Goal: Information Seeking & Learning: Learn about a topic

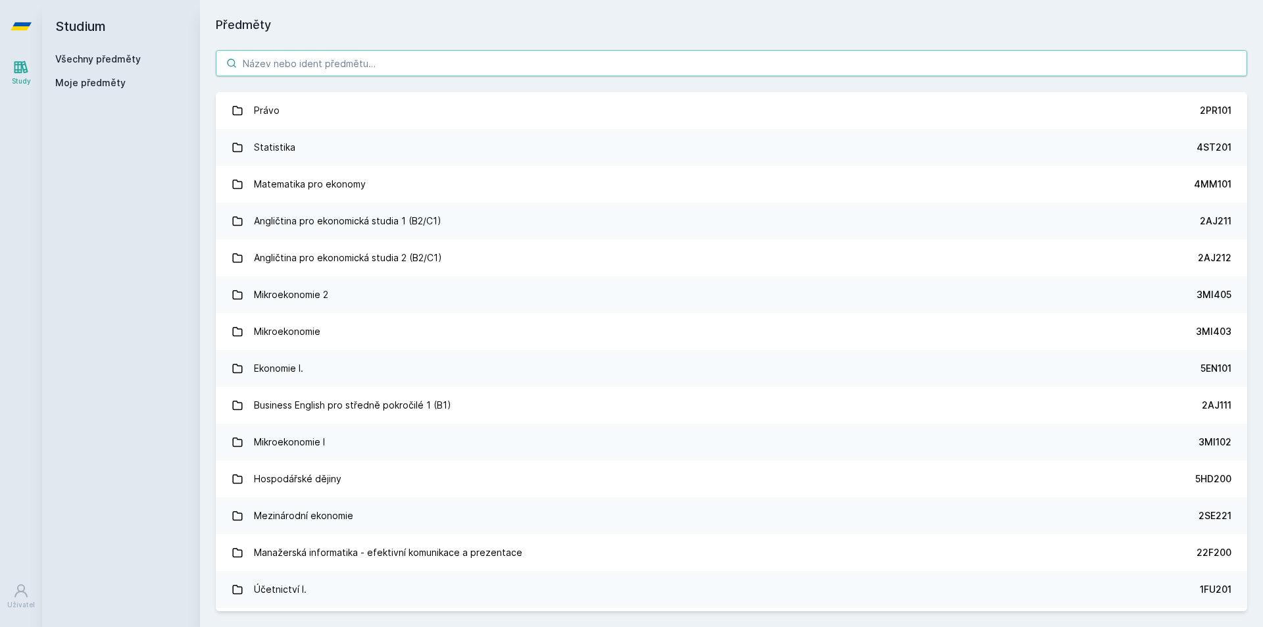
click at [318, 58] on input "search" at bounding box center [731, 63] width 1031 height 26
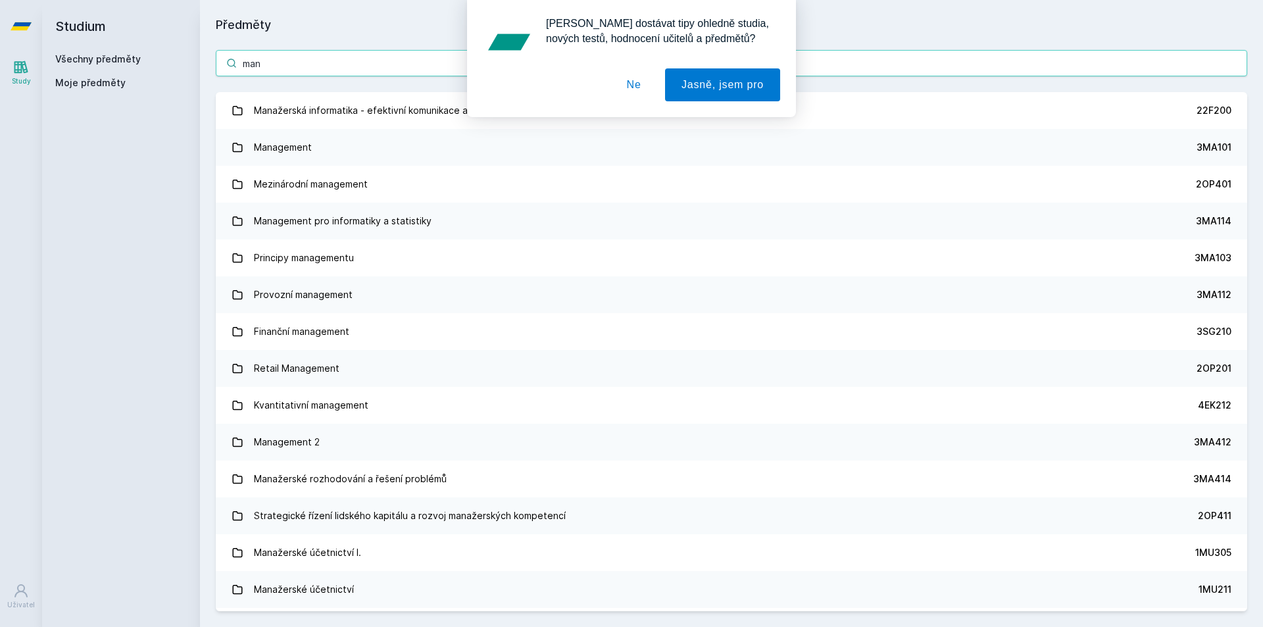
type input "man"
click at [639, 92] on button "Ne" at bounding box center [633, 84] width 47 height 33
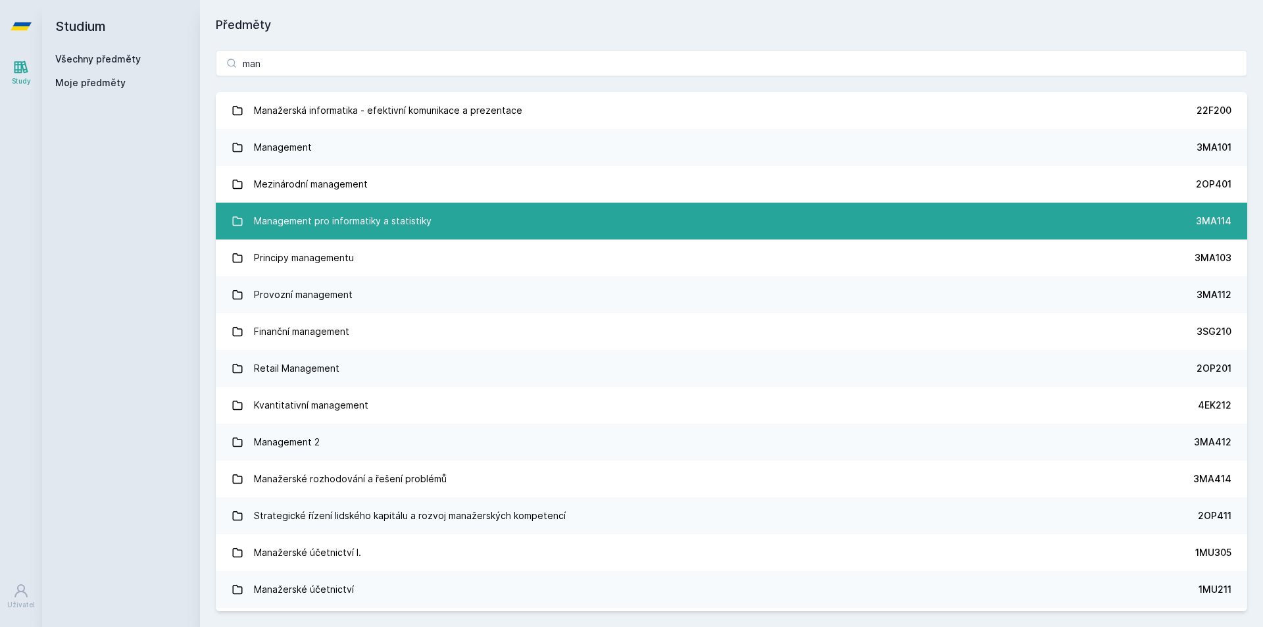
click at [393, 222] on div "Management pro informatiky a statistiky" at bounding box center [343, 221] width 178 height 26
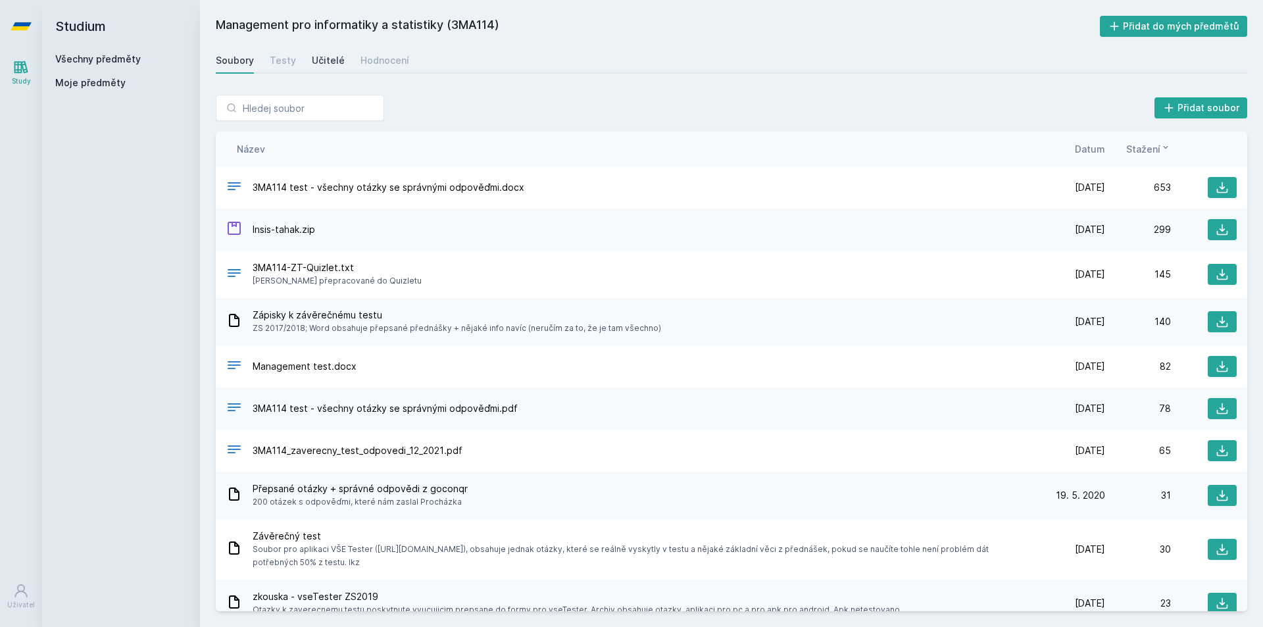
click at [322, 57] on div "Učitelé" at bounding box center [328, 60] width 33 height 13
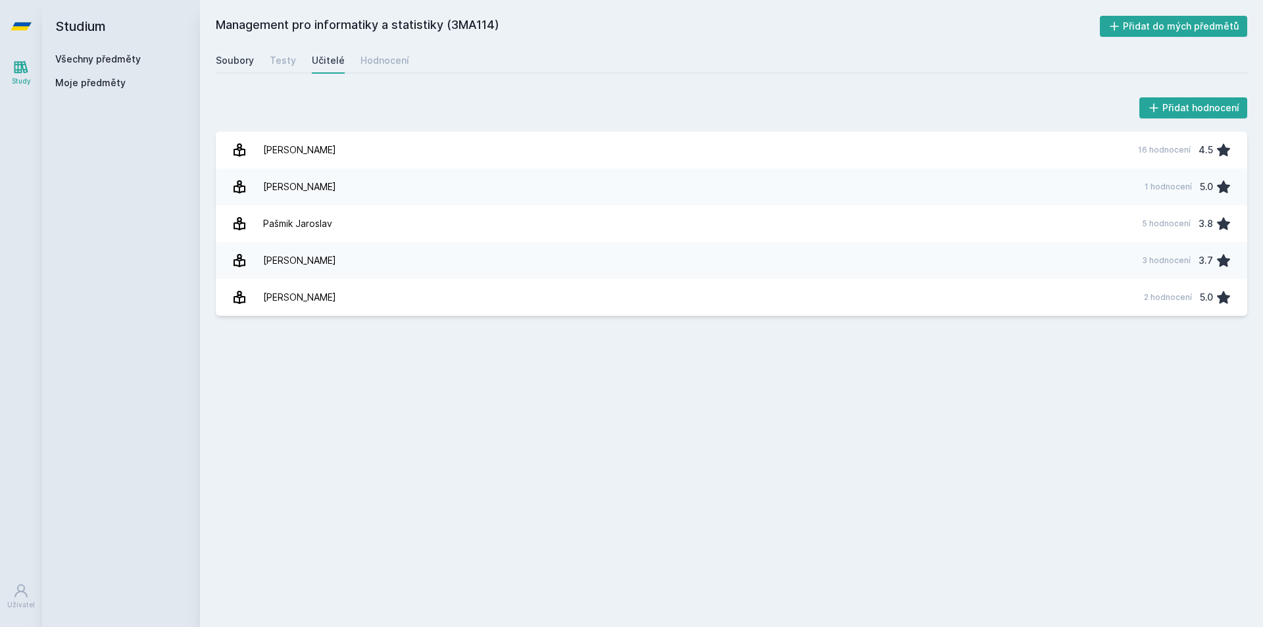
click at [236, 63] on div "Soubory" at bounding box center [235, 60] width 38 height 13
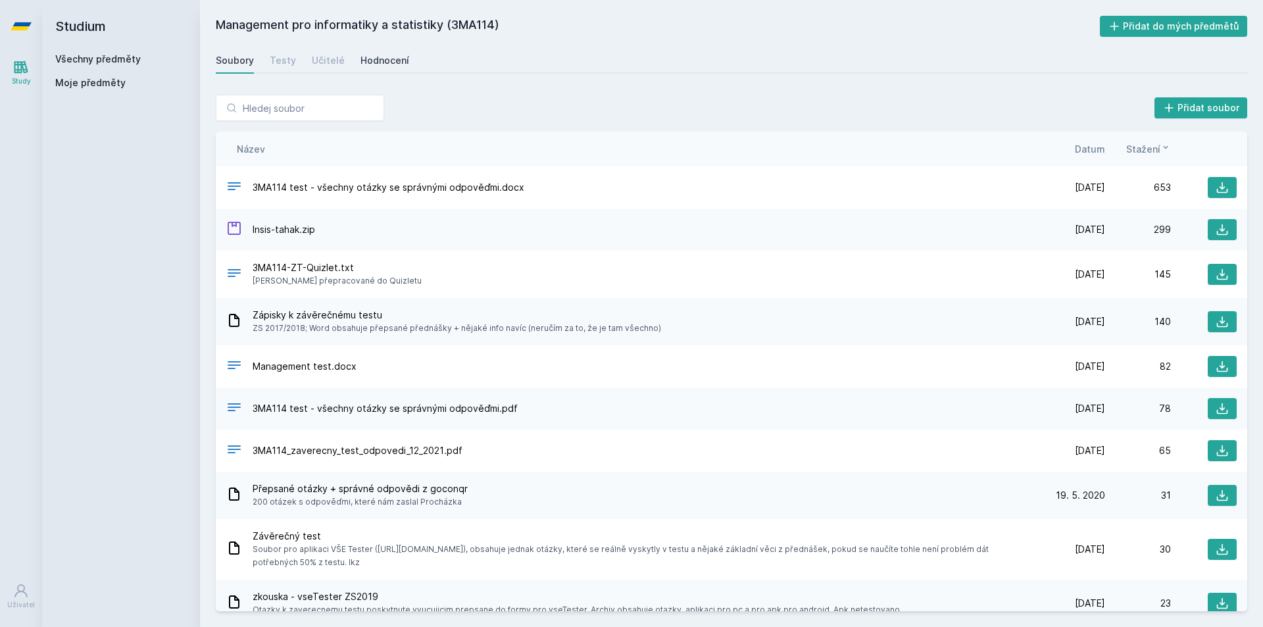
click at [372, 70] on link "Hodnocení" at bounding box center [384, 60] width 49 height 26
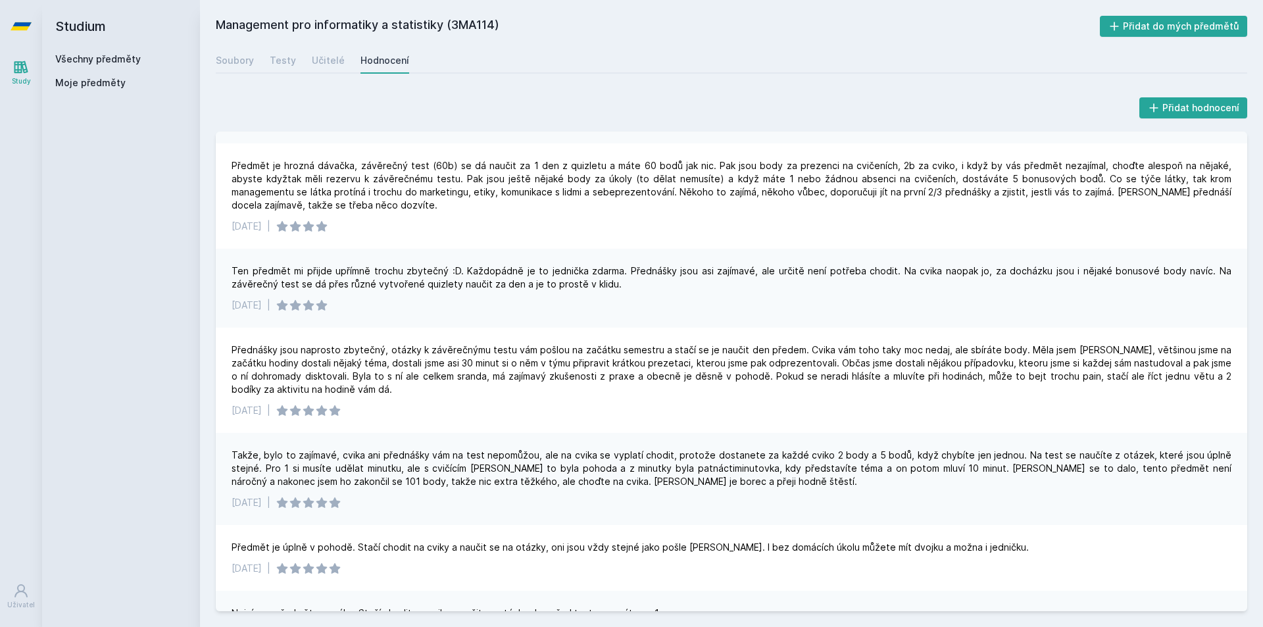
scroll to position [379, 0]
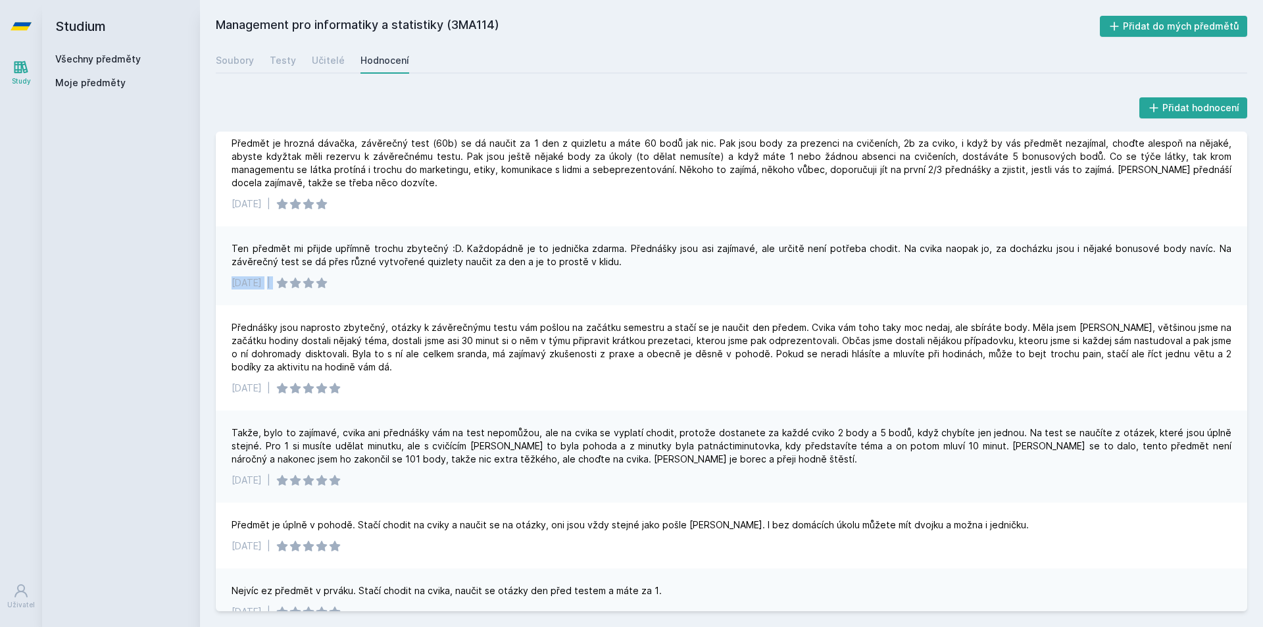
drag, startPoint x: 1251, startPoint y: 263, endPoint x: 1251, endPoint y: 273, distance: 9.9
click at [1251, 273] on div "Přidat hodnocení Náročnost: -1/10 Co dělat: choďte na cvičení (zadarmo body) a …" at bounding box center [731, 353] width 1063 height 548
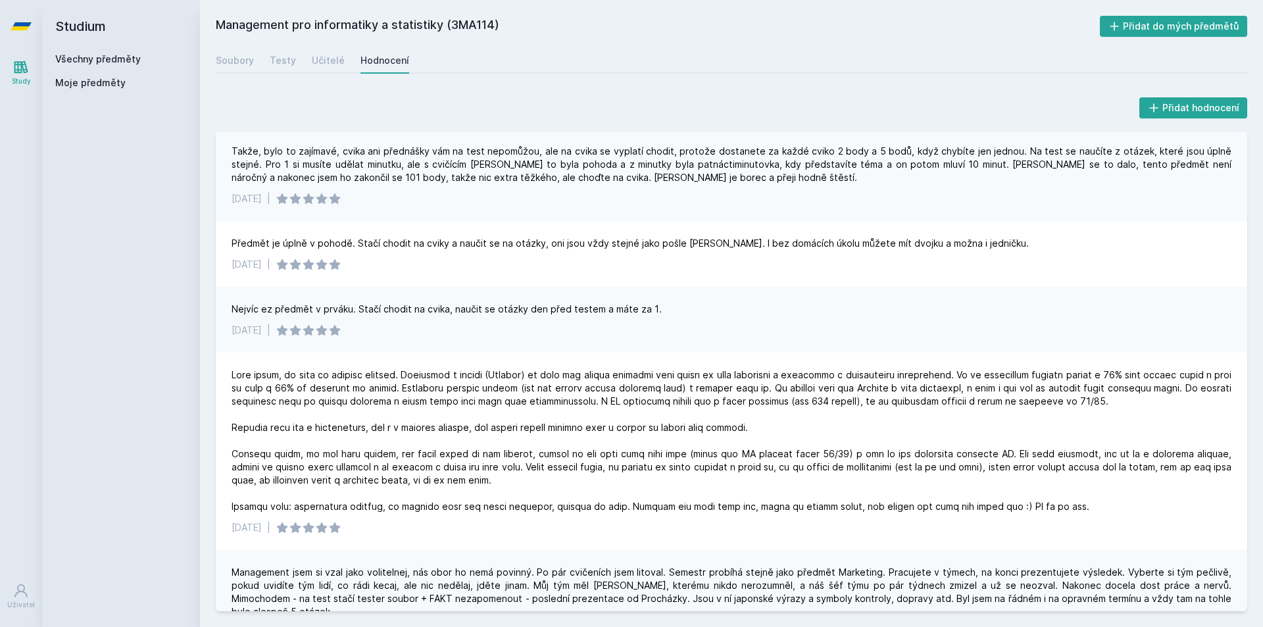
scroll to position [658, 0]
click at [1252, 331] on div "Přidat hodnocení Náročnost: -1/10 Co dělat: choďte na cvičení (zadarmo body) a …" at bounding box center [731, 353] width 1063 height 548
click at [1251, 347] on div "Přidat hodnocení Náročnost: -1/10 Co dělat: choďte na cvičení (zadarmo body) a …" at bounding box center [731, 353] width 1063 height 548
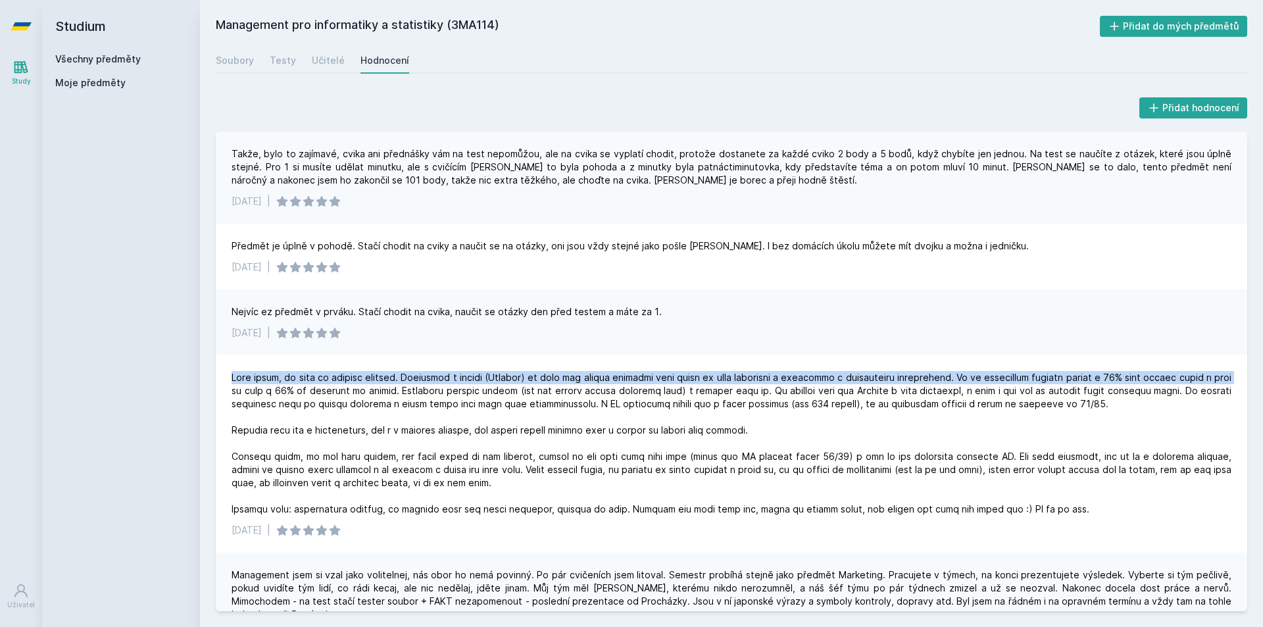
drag, startPoint x: 1250, startPoint y: 347, endPoint x: 1250, endPoint y: 360, distance: 13.2
click at [1250, 360] on div "Přidat hodnocení Náročnost: -1/10 Co dělat: choďte na cvičení (zadarmo body) a …" at bounding box center [731, 353] width 1063 height 548
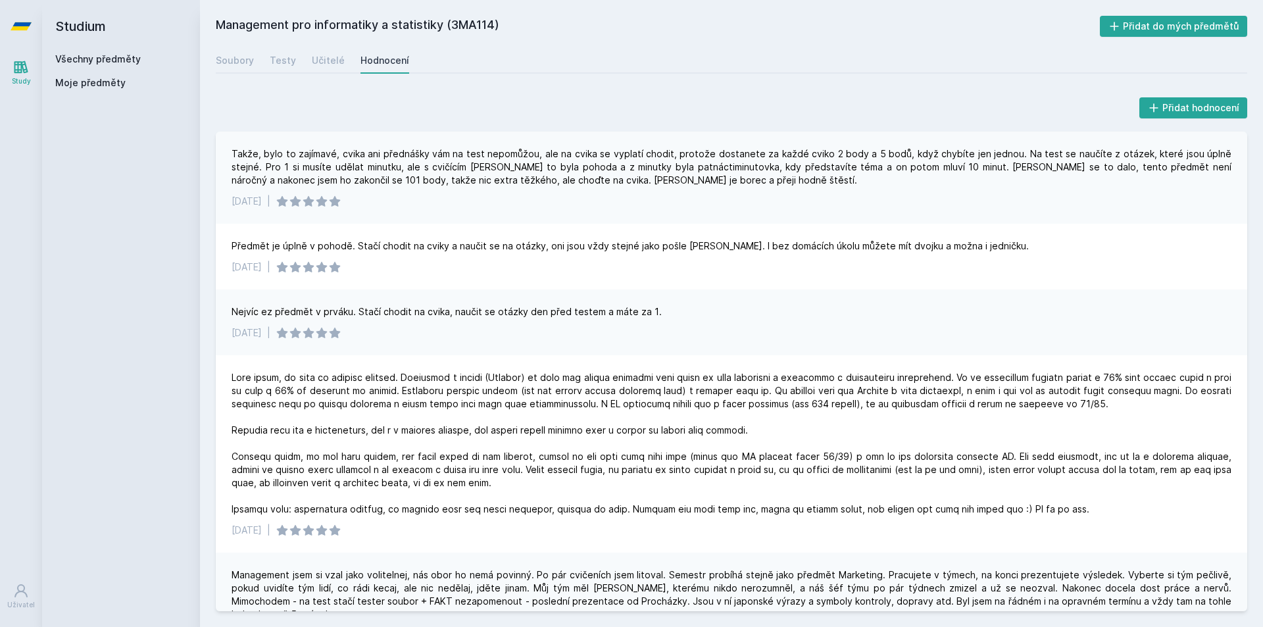
click at [166, 341] on div "Studium Všechny předměty Moje předměty" at bounding box center [121, 313] width 158 height 627
click at [514, 365] on div "[DATE] |" at bounding box center [731, 453] width 1031 height 197
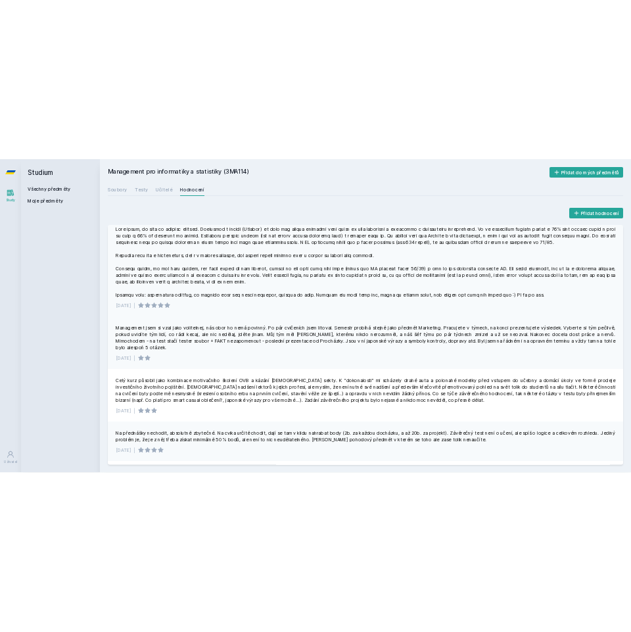
scroll to position [895, 0]
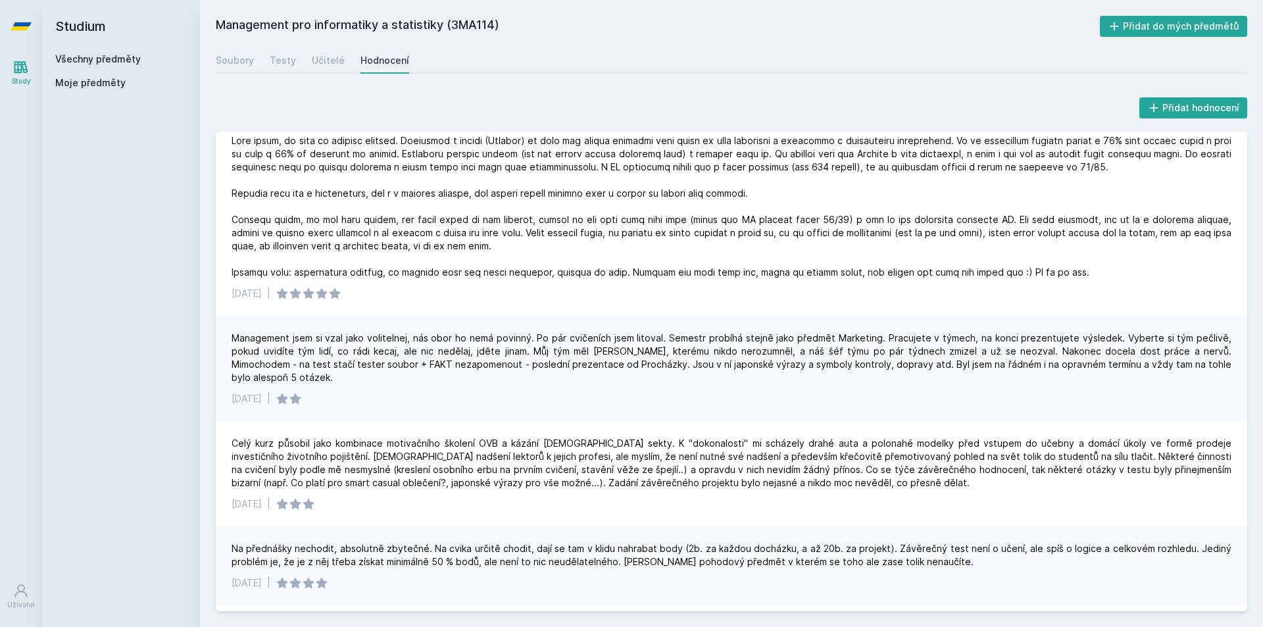
click at [285, 72] on div "Soubory Testy Učitelé Hodnocení" at bounding box center [731, 60] width 1031 height 26
click at [280, 59] on div "Testy" at bounding box center [283, 60] width 26 height 13
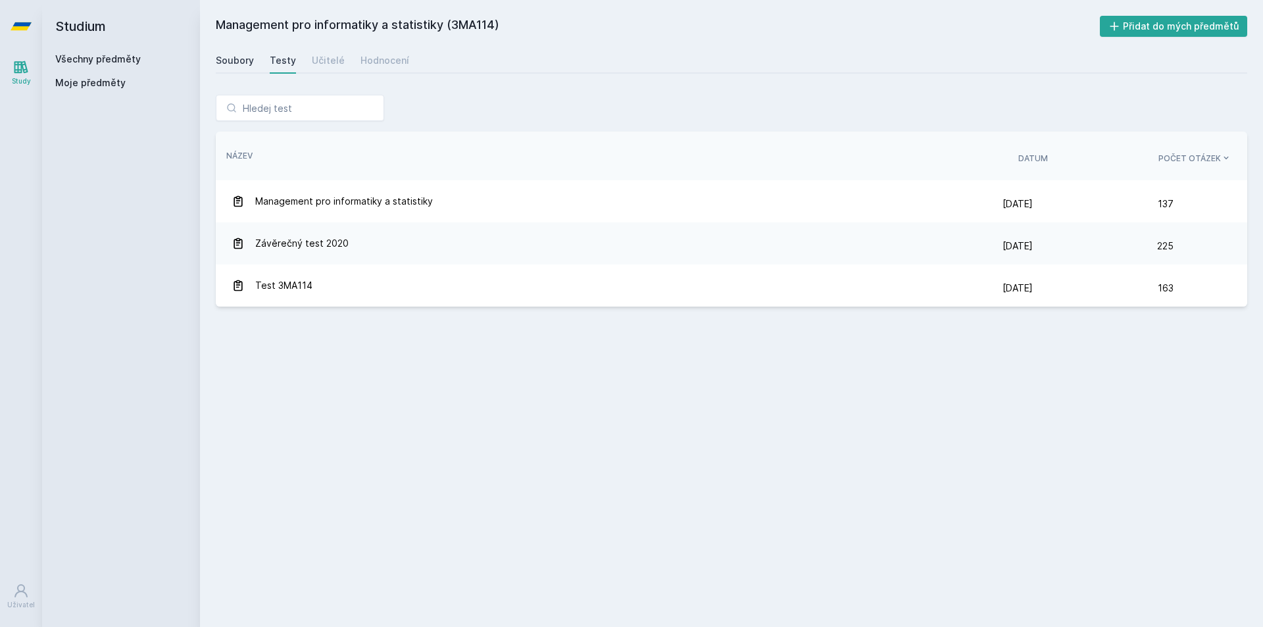
click at [230, 59] on div "Soubory" at bounding box center [235, 60] width 38 height 13
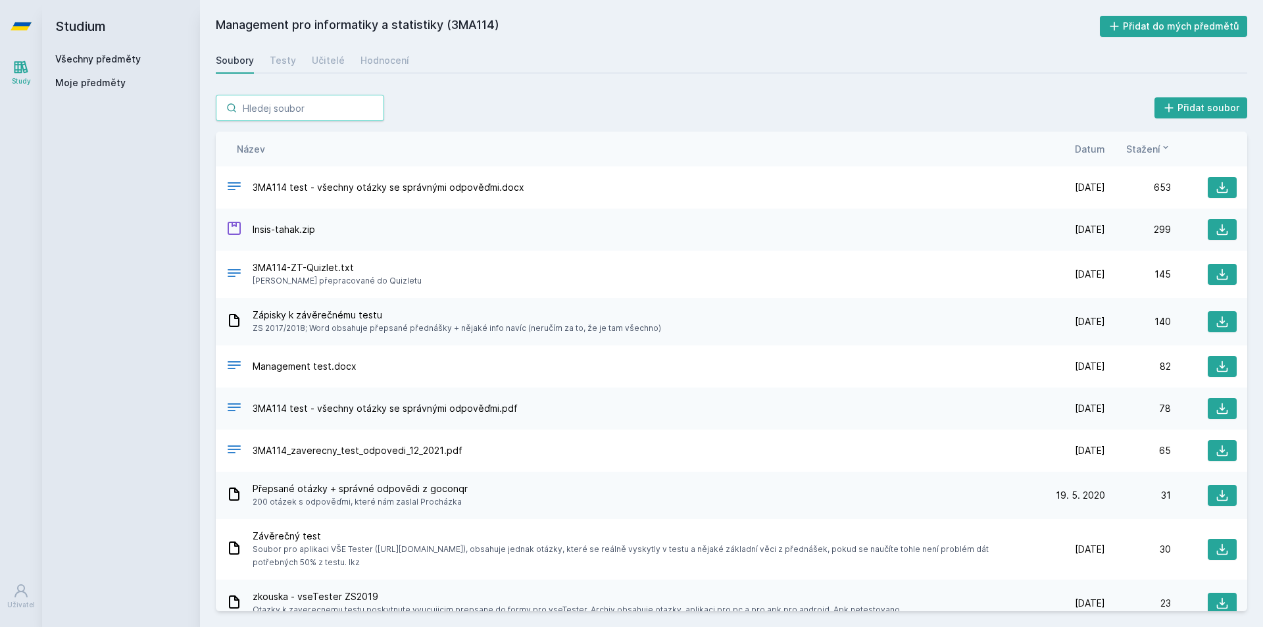
click at [299, 101] on input "search" at bounding box center [300, 108] width 168 height 26
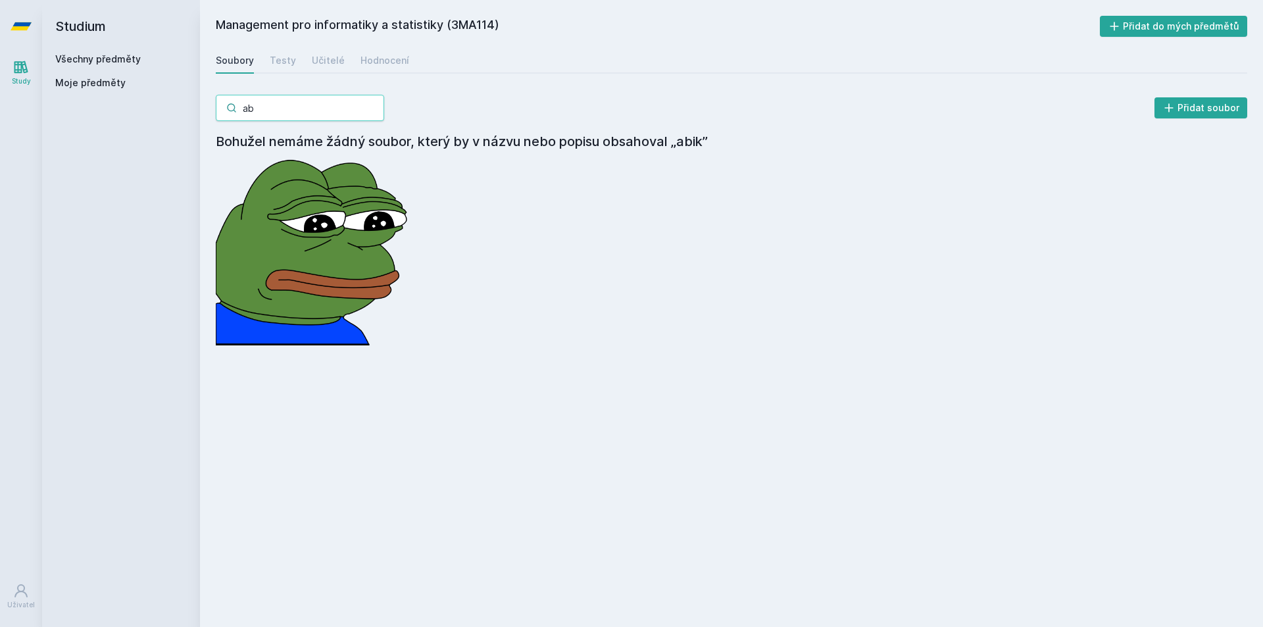
type input "a"
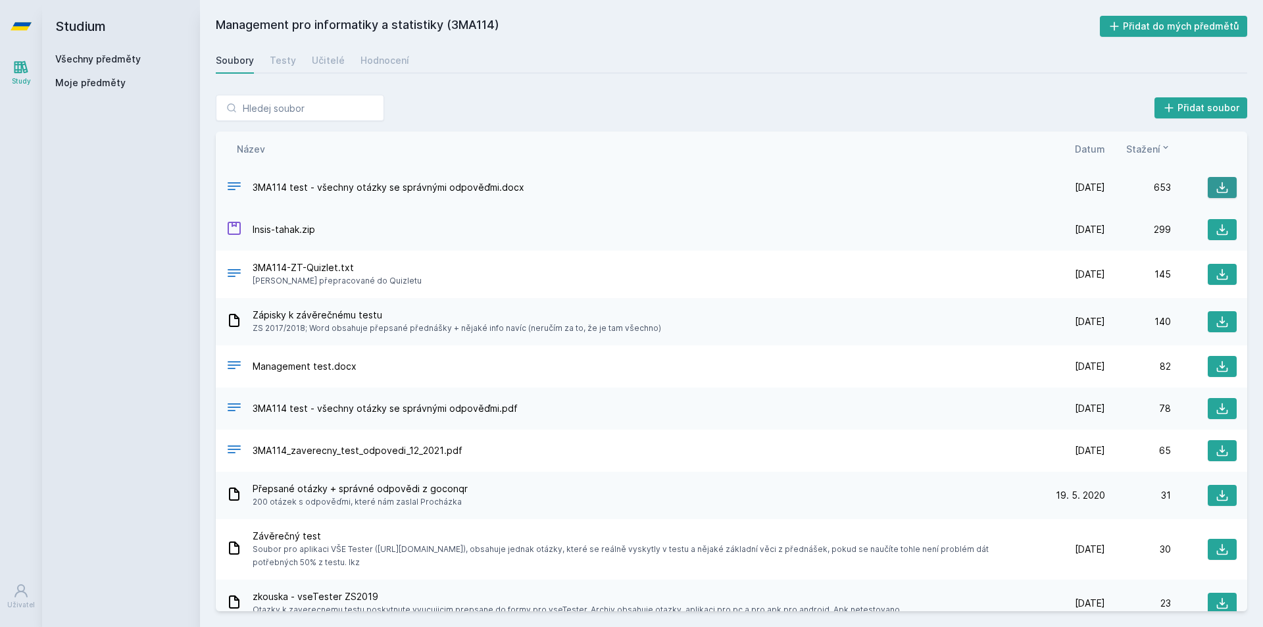
click at [1208, 182] on button at bounding box center [1222, 187] width 29 height 21
drag, startPoint x: 491, startPoint y: 326, endPoint x: 530, endPoint y: 326, distance: 39.5
click at [529, 326] on span "ZS 2017/2018; Word obsahuje přepsané přednášky + nějaké info navíc (neručím za …" at bounding box center [457, 328] width 408 height 13
click at [534, 326] on span "ZS 2017/2018; Word obsahuje přepsané přednášky + nějaké info navíc (neručím za …" at bounding box center [457, 328] width 408 height 13
click at [1221, 330] on button at bounding box center [1222, 321] width 29 height 21
